Goal: Find specific page/section

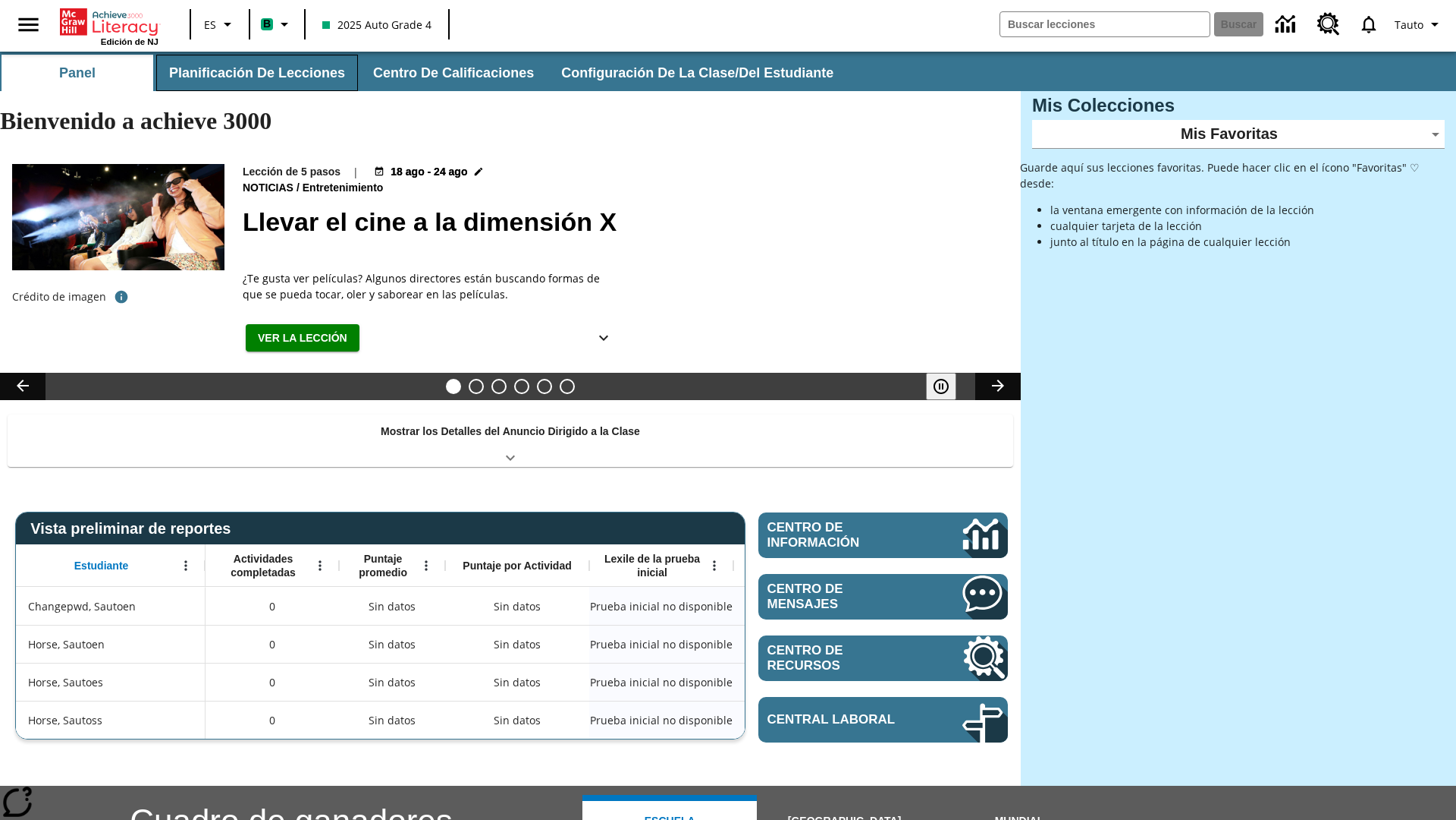
click at [254, 73] on button "Planificación de lecciones" at bounding box center [257, 73] width 202 height 36
